Goal: Task Accomplishment & Management: Use online tool/utility

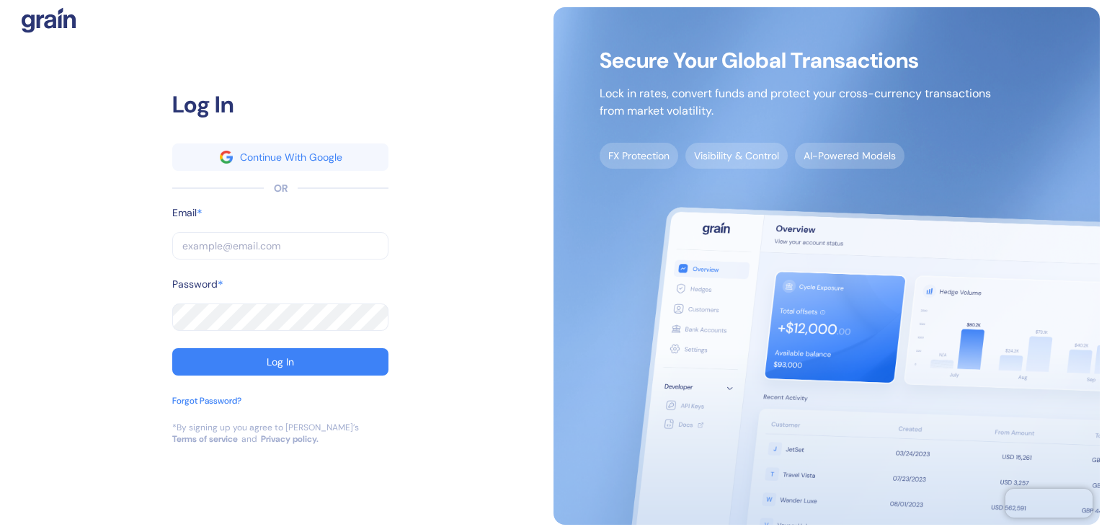
click at [208, 241] on input "text" at bounding box center [280, 245] width 216 height 27
type input "[EMAIL_ADDRESS][PERSON_NAME][DOMAIN_NAME]"
drag, startPoint x: 364, startPoint y: 243, endPoint x: 143, endPoint y: 249, distance: 220.6
click at [143, 252] on div "Log In Continue With Google OR Email * desislava.dominguez@goglobal.travel ​ Pa…" at bounding box center [280, 266] width 546 height 518
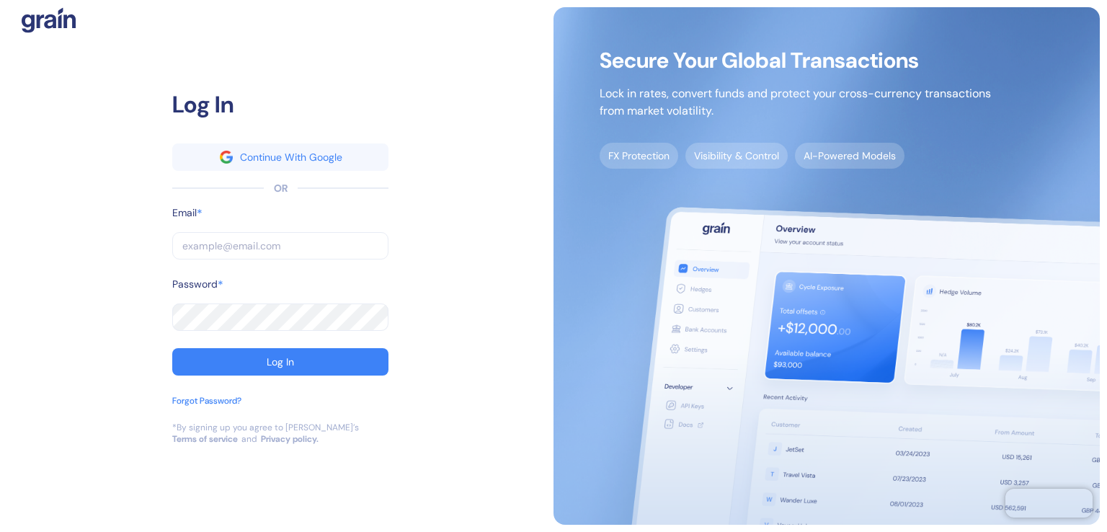
click at [222, 237] on input "text" at bounding box center [280, 245] width 216 height 27
type input "alexandra.velinova@goglobal.travel"
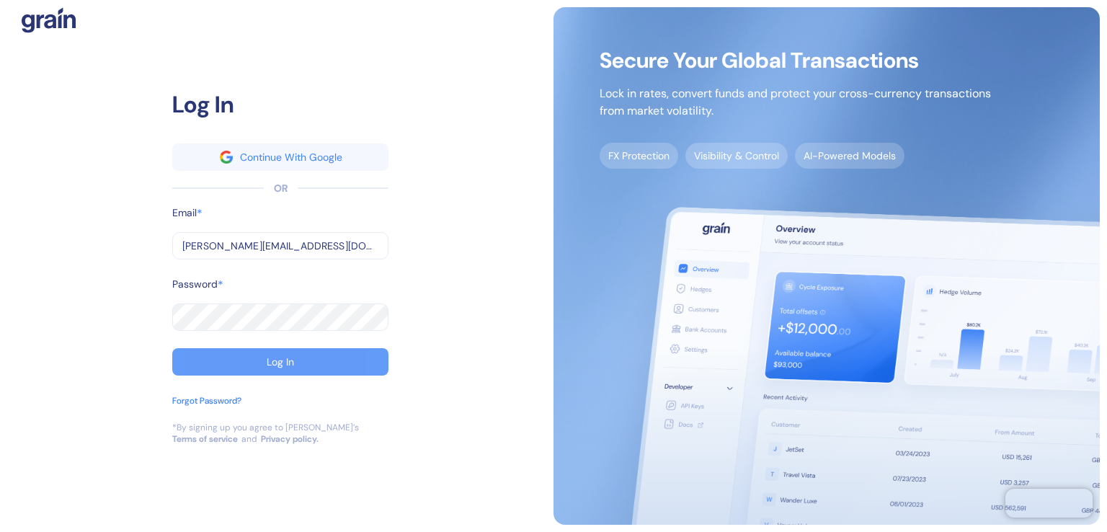
click at [286, 359] on div "Log In" at bounding box center [280, 362] width 27 height 10
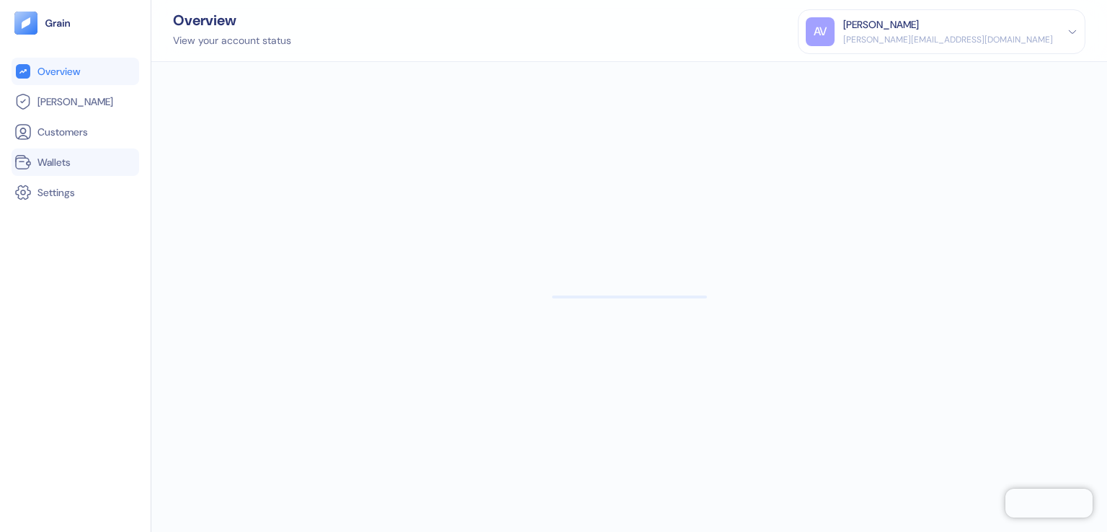
click at [50, 161] on span "Wallets" at bounding box center [53, 162] width 33 height 14
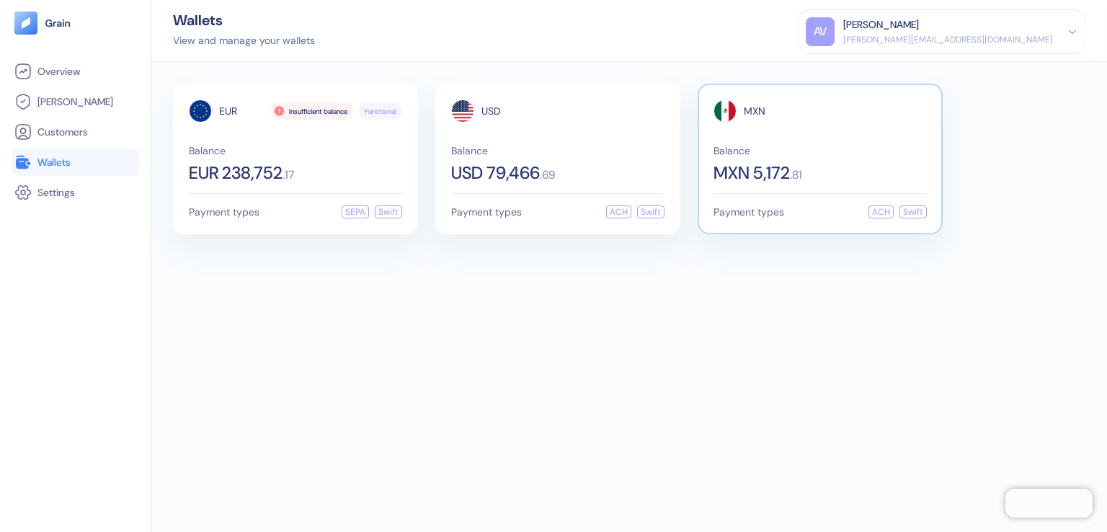
click at [735, 173] on span "MXN 5,172" at bounding box center [752, 172] width 76 height 17
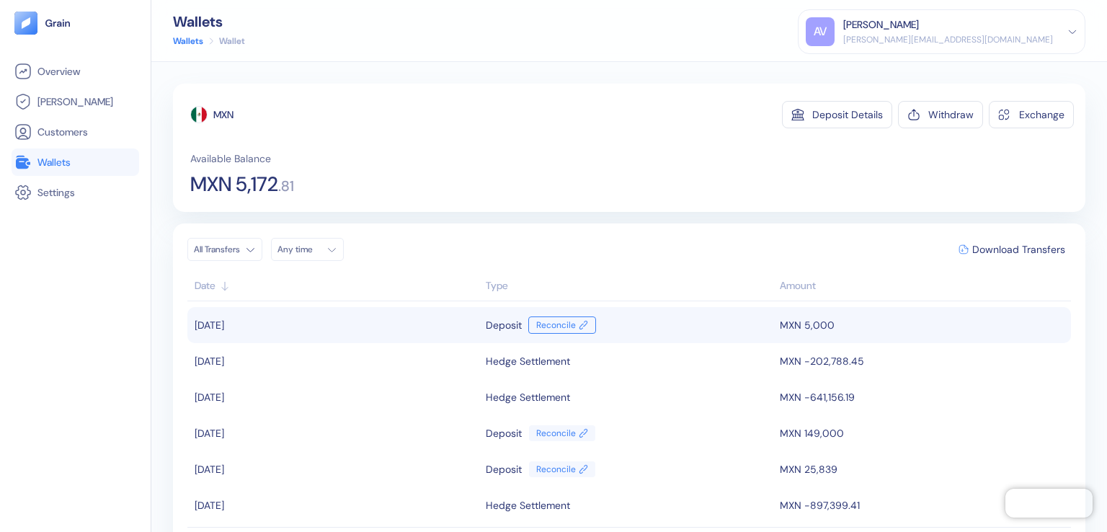
click at [545, 322] on link "Reconcile" at bounding box center [562, 324] width 68 height 17
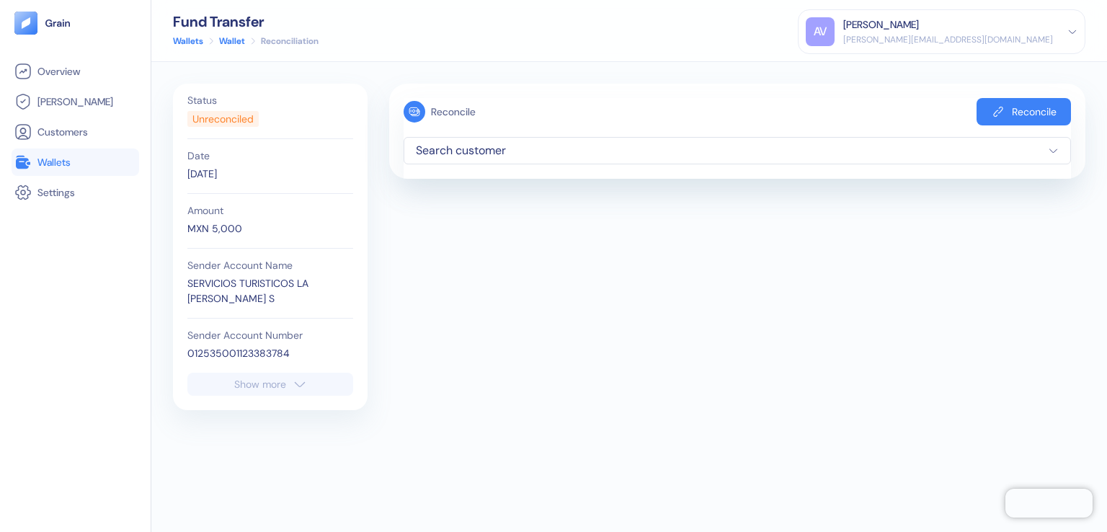
click at [242, 380] on div "Show more" at bounding box center [260, 384] width 52 height 10
drag, startPoint x: 221, startPoint y: 407, endPoint x: 185, endPoint y: 410, distance: 36.2
click at [185, 410] on div "Status Unreconciled Date 08/22/2025 Amount MXN 5,000 Sender Account Name SERVIC…" at bounding box center [270, 256] width 180 height 344
copy div "AVIAXA"
click at [307, 407] on div "AVIAXA_GOGLOBAL 220825" at bounding box center [270, 408] width 166 height 15
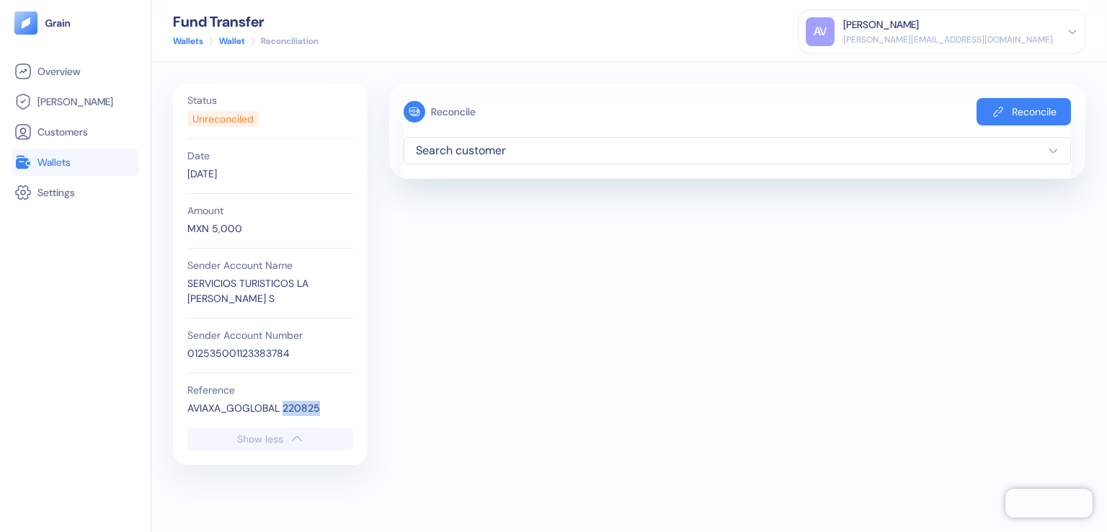
click at [307, 407] on div "AVIAXA_GOGLOBAL 220825" at bounding box center [270, 408] width 166 height 15
copy div "220825"
